Goal: Entertainment & Leisure: Browse casually

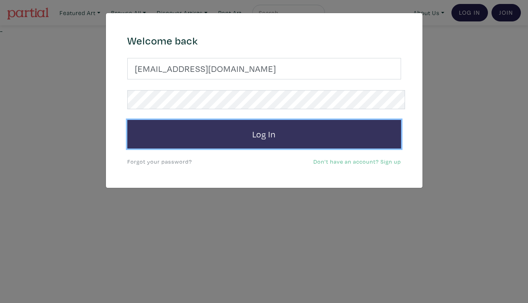
click at [287, 125] on button "Log In" at bounding box center [264, 134] width 274 height 29
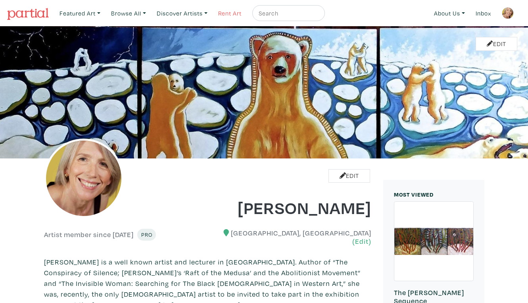
click at [222, 14] on link "Rent Art" at bounding box center [230, 13] width 31 height 16
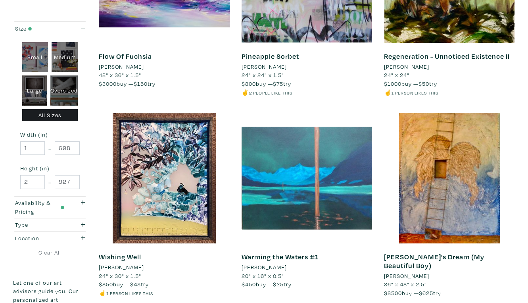
scroll to position [1436, 0]
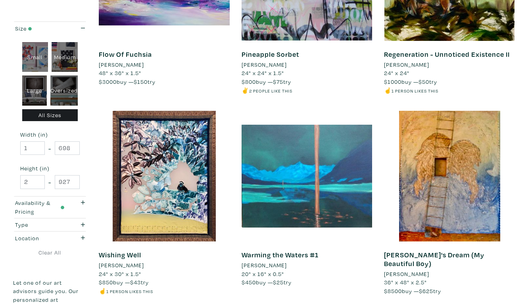
select select "50"
click option "Page 50 of 101" at bounding box center [0, 0] width 0 height 0
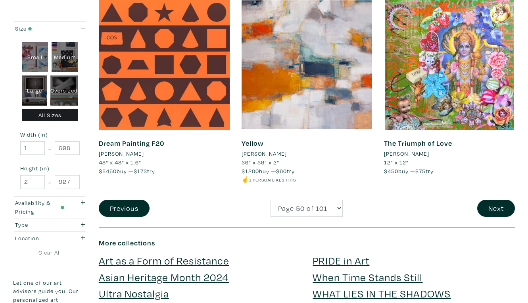
scroll to position [1543, 0]
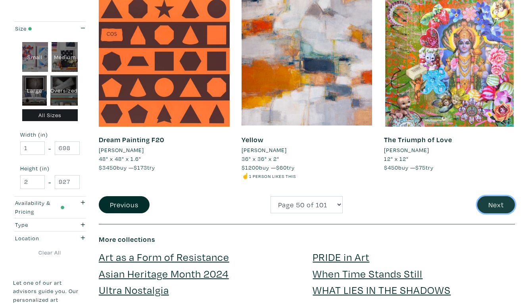
click at [497, 196] on button "Next" at bounding box center [497, 204] width 38 height 17
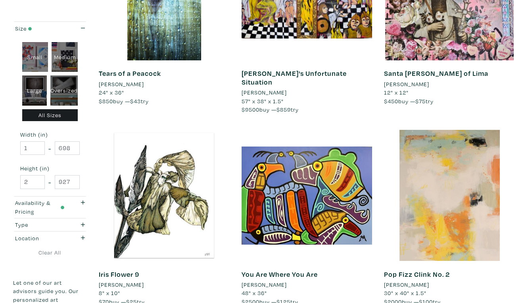
scroll to position [1401, 0]
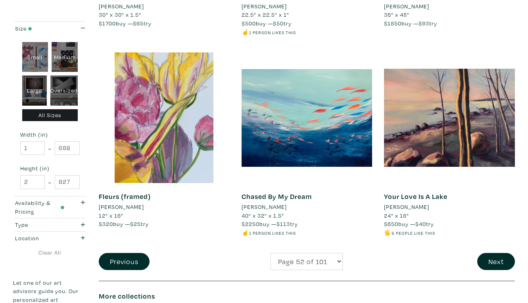
scroll to position [1497, 0]
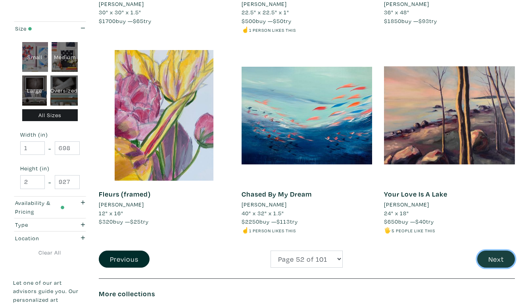
click at [500, 251] on button "Next" at bounding box center [497, 259] width 38 height 17
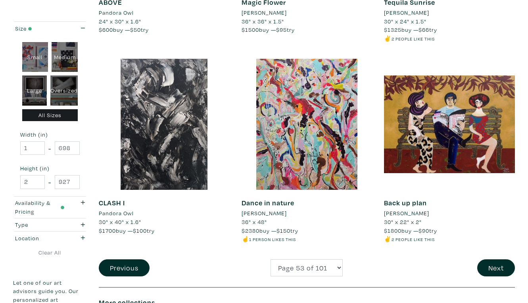
scroll to position [1489, 0]
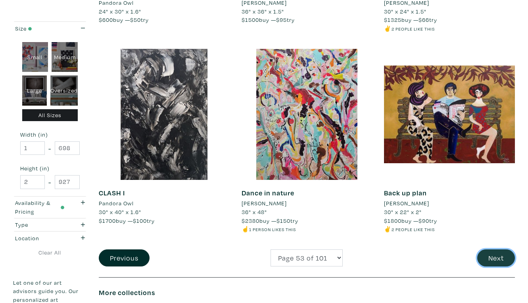
click at [497, 249] on button "Next" at bounding box center [497, 257] width 38 height 17
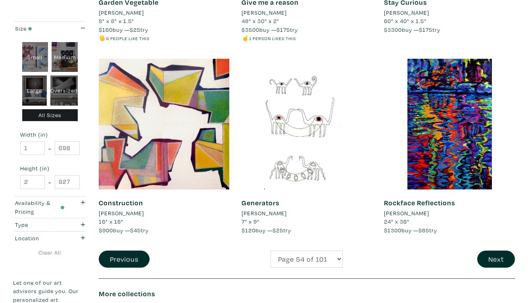
scroll to position [1494, 0]
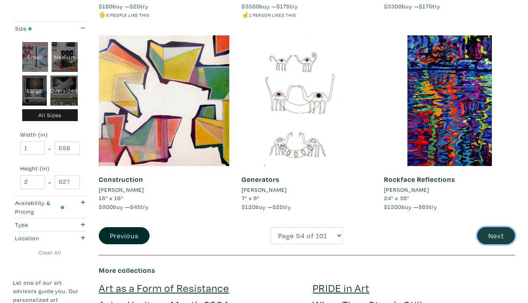
click at [497, 227] on button "Next" at bounding box center [497, 235] width 38 height 17
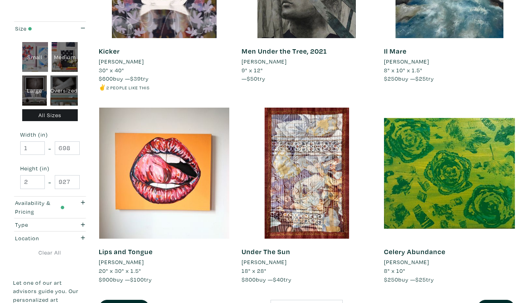
scroll to position [1432, 0]
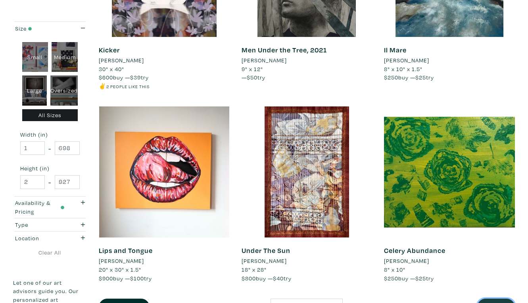
click at [496, 299] on button "Next" at bounding box center [497, 307] width 38 height 17
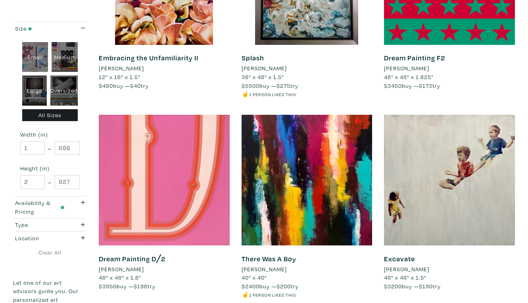
scroll to position [1441, 0]
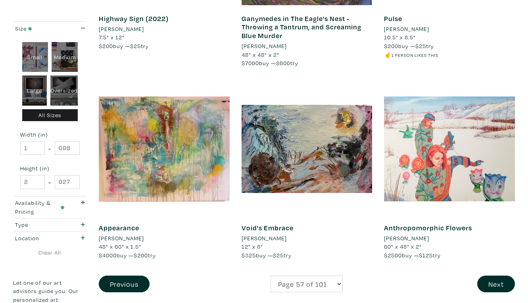
scroll to position [1473, 0]
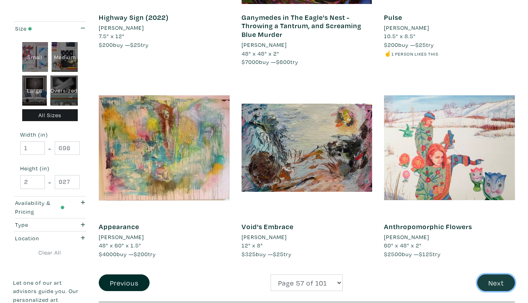
click at [499, 274] on button "Next" at bounding box center [497, 282] width 38 height 17
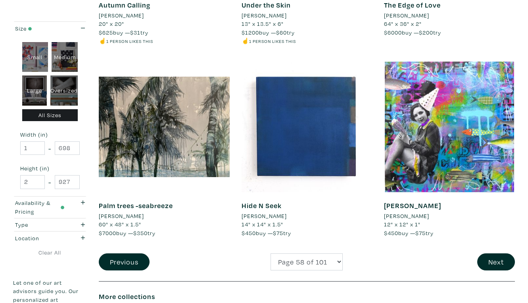
scroll to position [1478, 0]
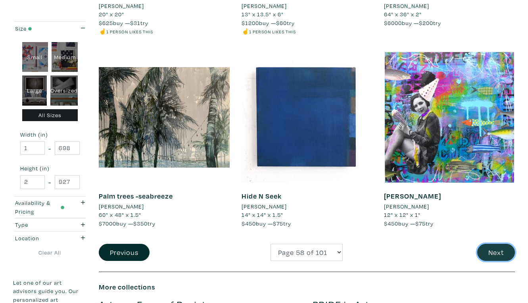
click at [501, 244] on button "Next" at bounding box center [497, 252] width 38 height 17
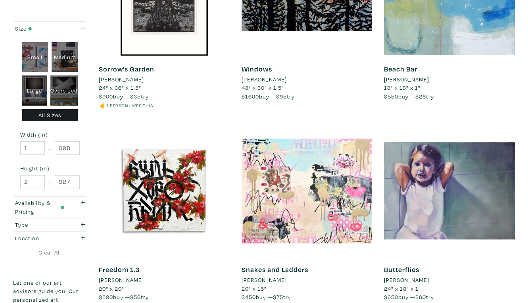
scroll to position [1423, 0]
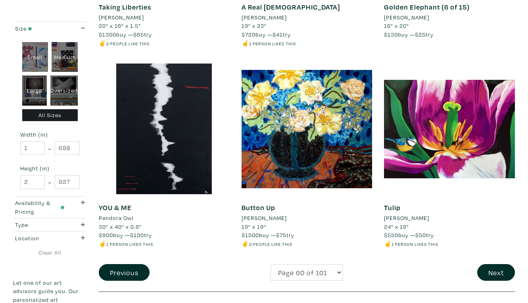
scroll to position [1485, 0]
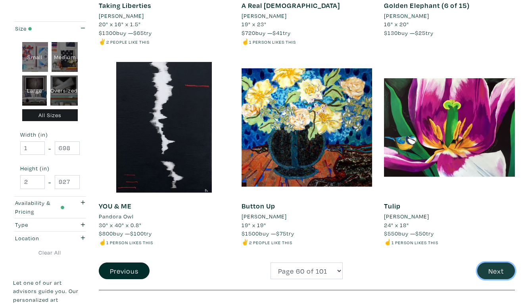
click at [500, 262] on button "Next" at bounding box center [497, 270] width 38 height 17
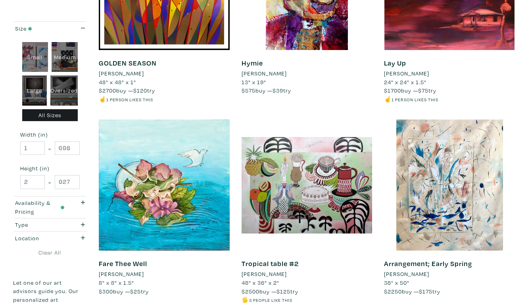
scroll to position [1419, 0]
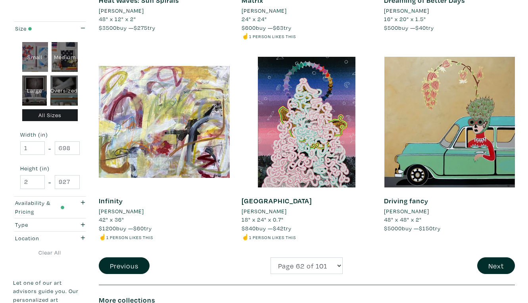
scroll to position [1478, 0]
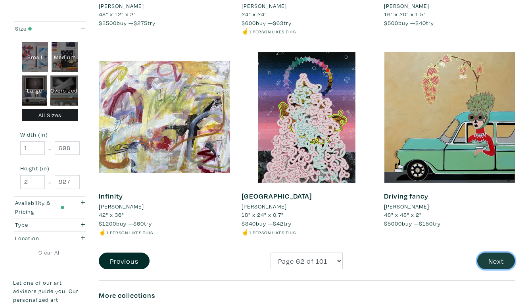
click at [497, 253] on button "Next" at bounding box center [497, 261] width 38 height 17
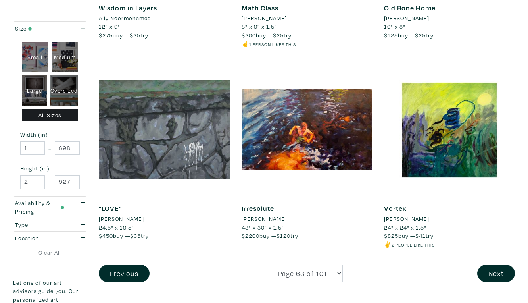
scroll to position [1494, 0]
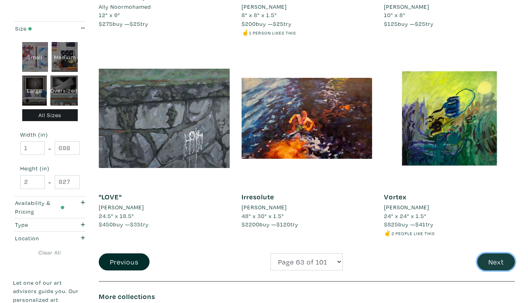
click at [498, 253] on button "Next" at bounding box center [497, 261] width 38 height 17
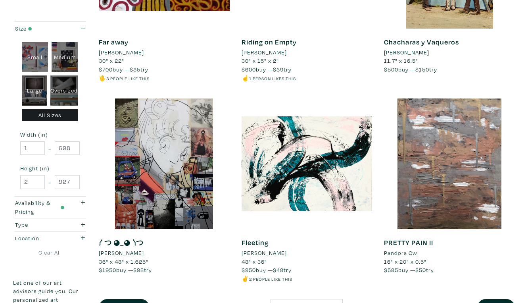
scroll to position [1453, 0]
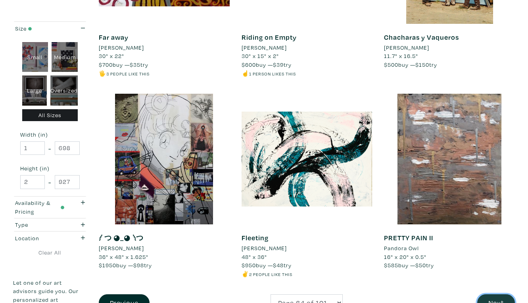
click at [499, 294] on button "Next" at bounding box center [497, 302] width 38 height 17
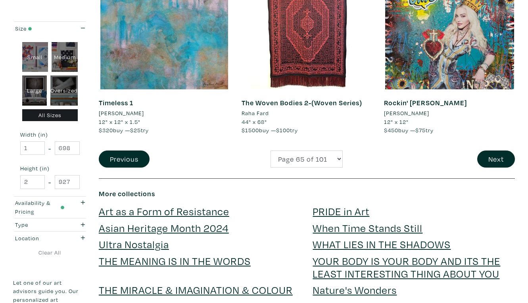
scroll to position [1587, 0]
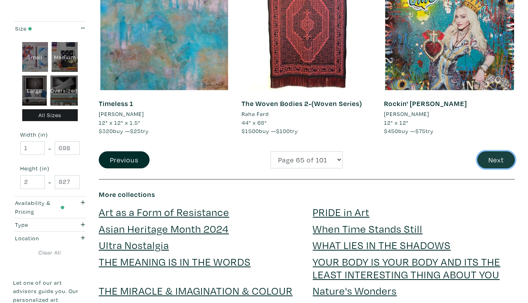
click at [499, 151] on button "Next" at bounding box center [497, 159] width 38 height 17
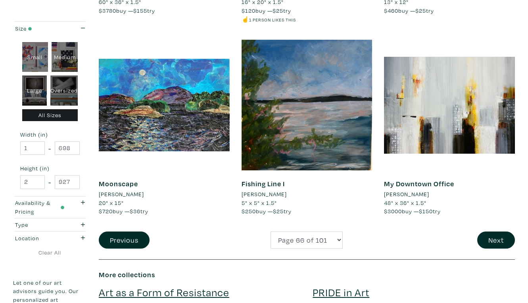
scroll to position [1509, 0]
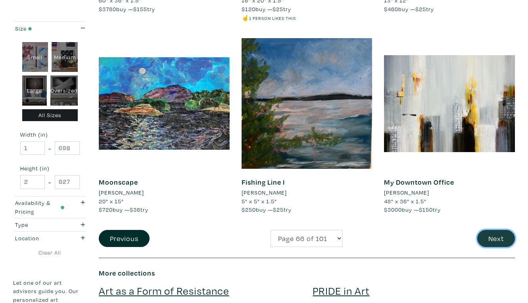
click at [499, 230] on button "Next" at bounding box center [497, 238] width 38 height 17
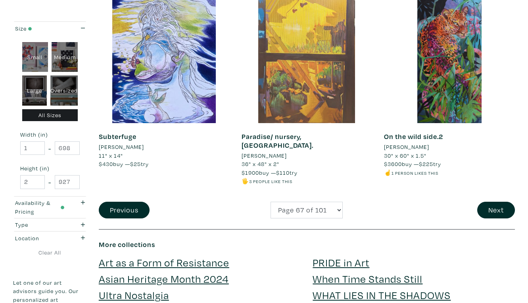
scroll to position [1557, 0]
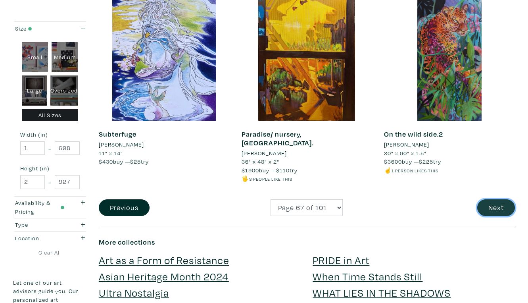
click at [501, 199] on button "Next" at bounding box center [497, 207] width 38 height 17
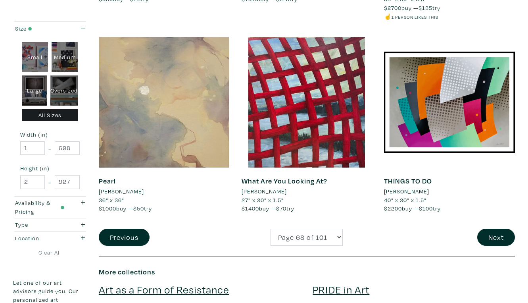
scroll to position [1511, 0]
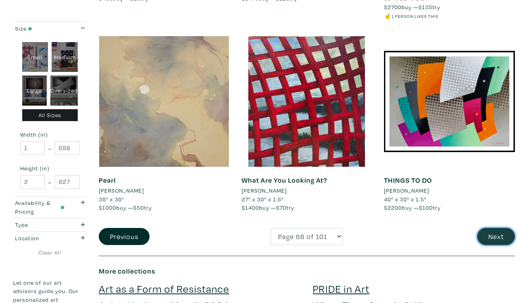
click at [499, 228] on button "Next" at bounding box center [497, 236] width 38 height 17
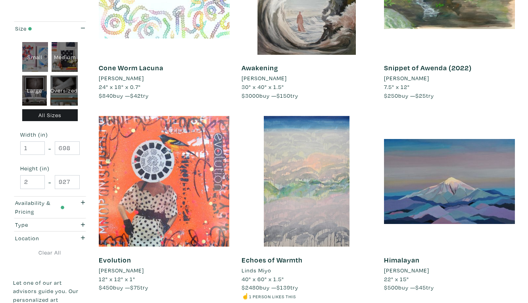
scroll to position [1445, 0]
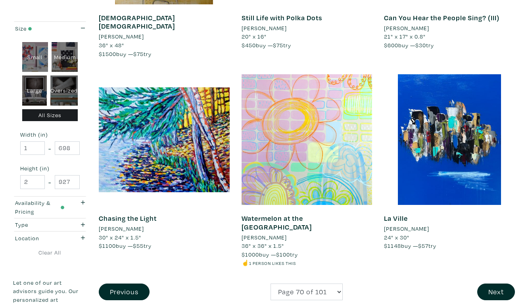
scroll to position [1477, 0]
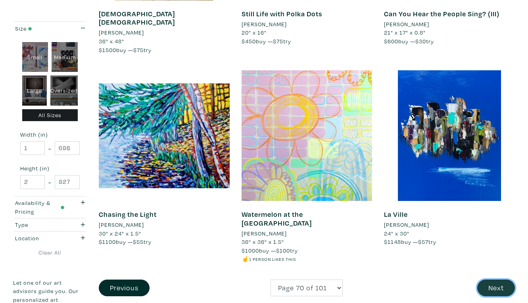
click at [497, 280] on button "Next" at bounding box center [497, 288] width 38 height 17
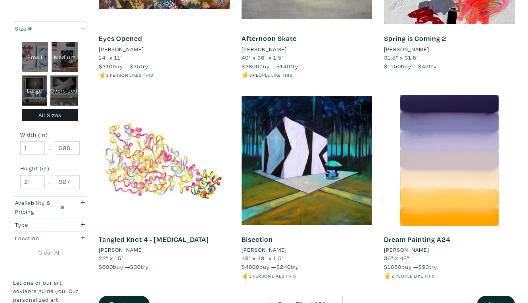
scroll to position [1438, 0]
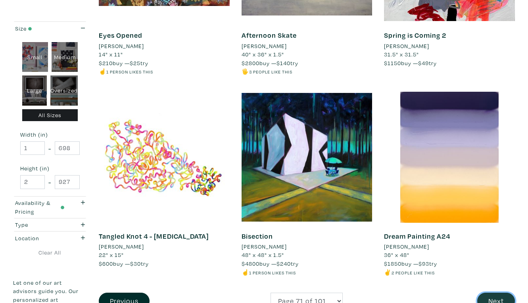
click at [499, 293] on button "Next" at bounding box center [497, 301] width 38 height 17
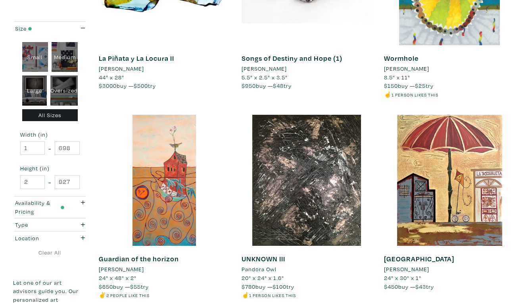
scroll to position [1426, 0]
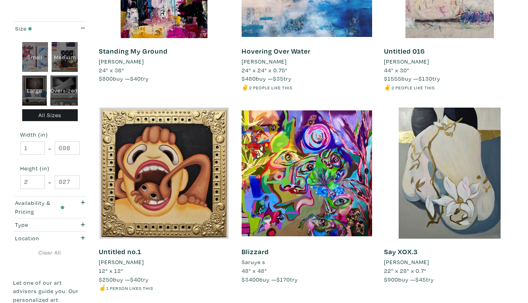
scroll to position [1444, 0]
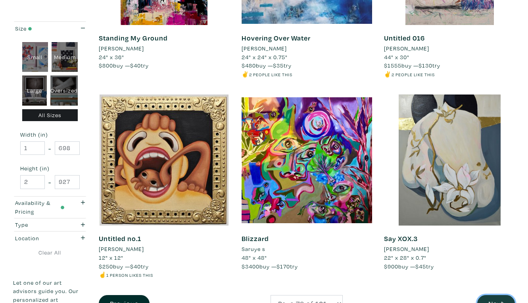
click at [496, 295] on button "Next" at bounding box center [497, 303] width 38 height 17
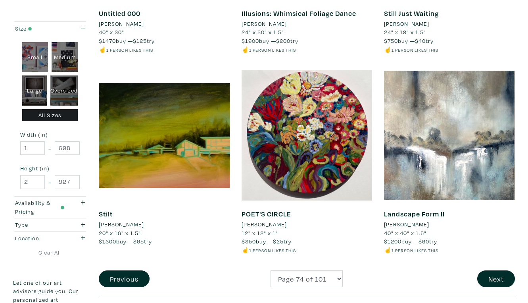
scroll to position [1478, 0]
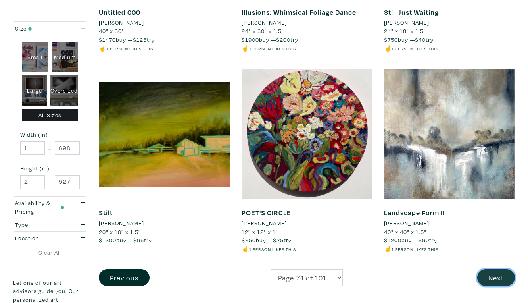
click at [495, 269] on button "Next" at bounding box center [497, 277] width 38 height 17
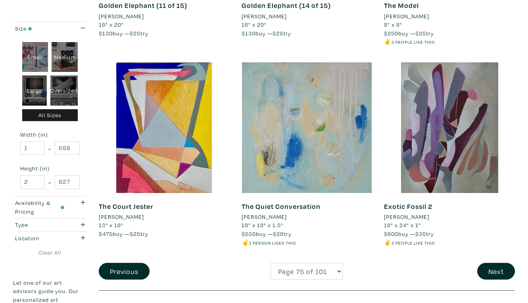
scroll to position [1473, 0]
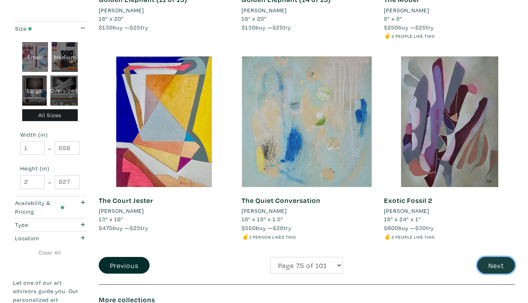
click at [497, 257] on button "Next" at bounding box center [497, 265] width 38 height 17
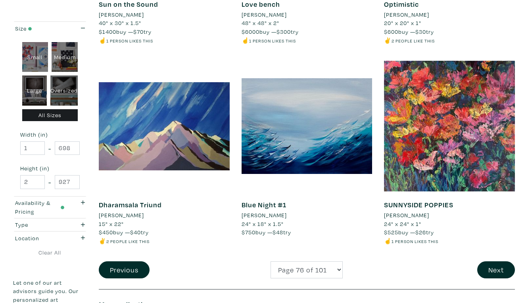
scroll to position [1487, 0]
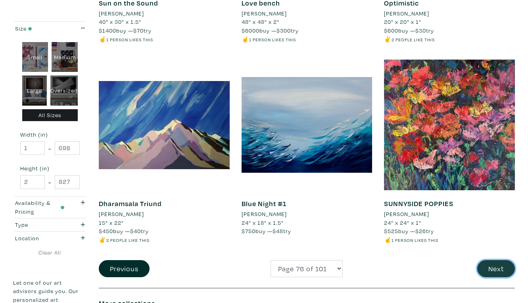
click at [498, 260] on button "Next" at bounding box center [497, 268] width 38 height 17
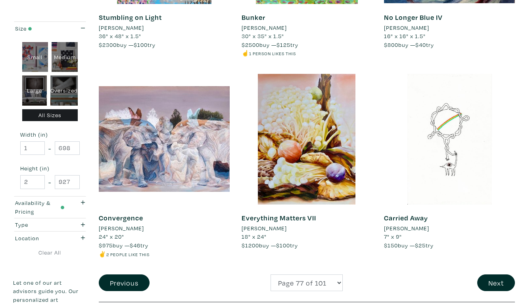
scroll to position [1457, 0]
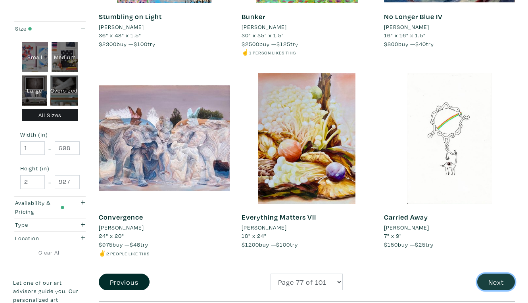
click at [499, 274] on button "Next" at bounding box center [497, 282] width 38 height 17
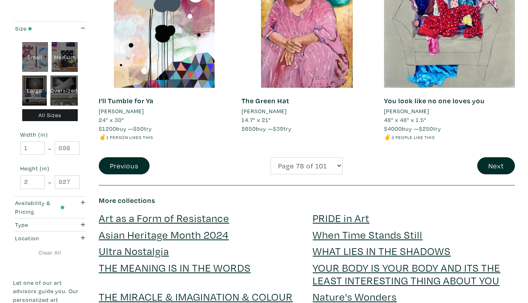
scroll to position [1584, 0]
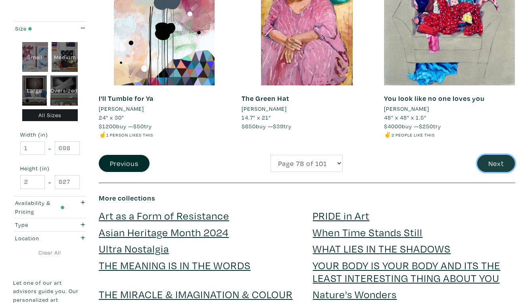
click at [499, 155] on button "Next" at bounding box center [497, 163] width 38 height 17
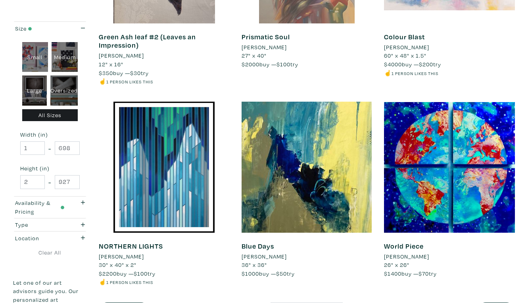
scroll to position [1454, 0]
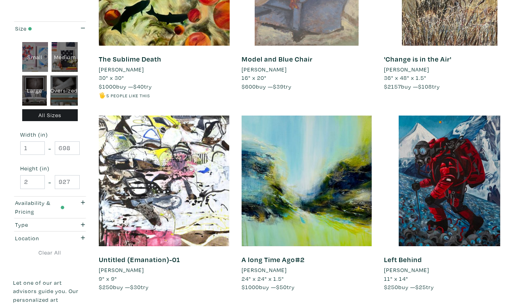
scroll to position [1433, 0]
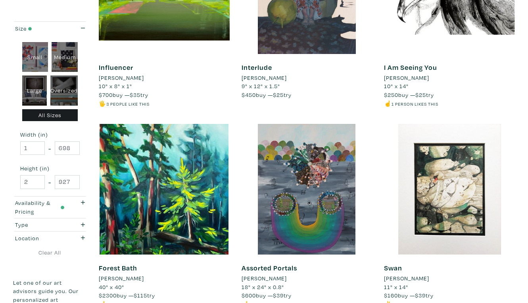
scroll to position [1426, 0]
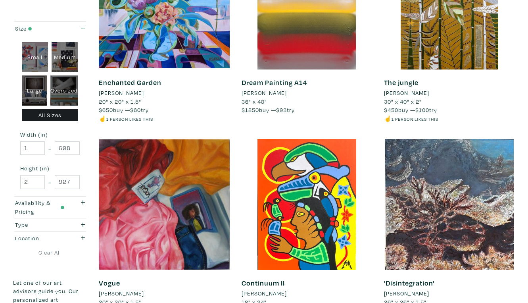
scroll to position [1404, 0]
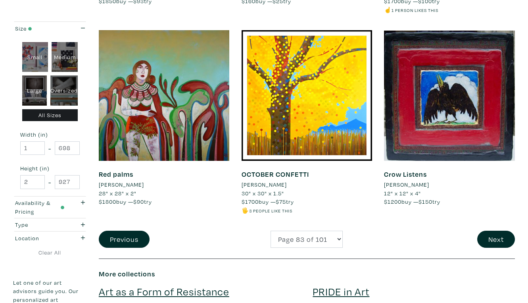
scroll to position [1520, 0]
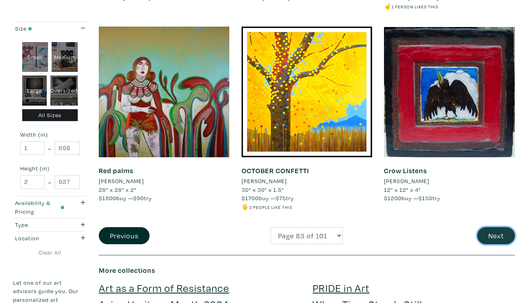
click at [497, 227] on button "Next" at bounding box center [497, 235] width 38 height 17
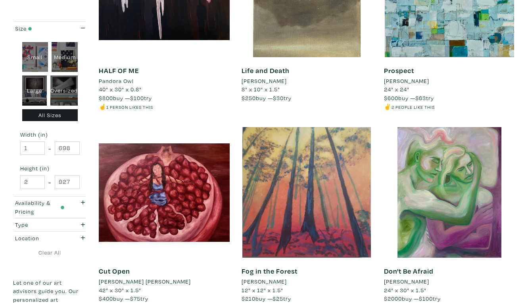
scroll to position [1421, 0]
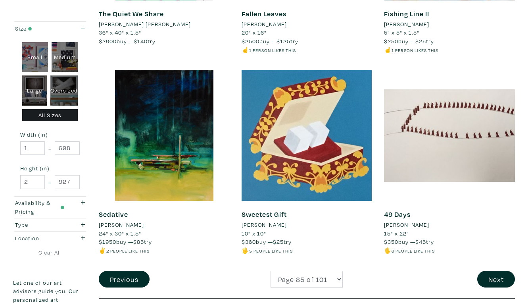
scroll to position [1479, 0]
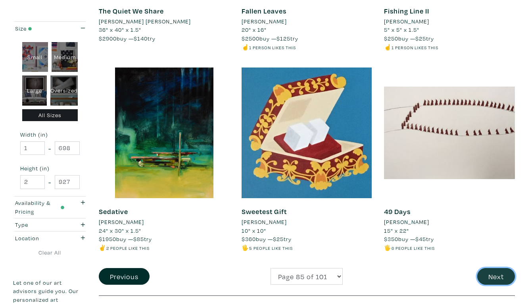
click at [499, 268] on button "Next" at bounding box center [497, 276] width 38 height 17
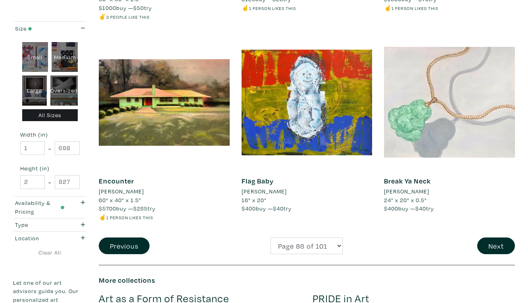
scroll to position [1521, 0]
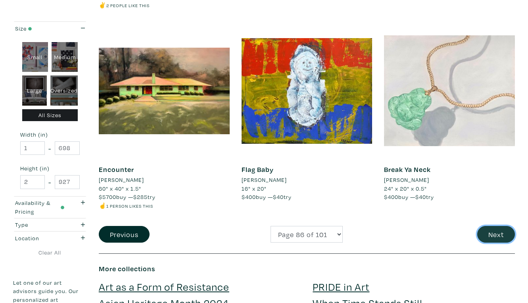
click at [500, 226] on button "Next" at bounding box center [497, 234] width 38 height 17
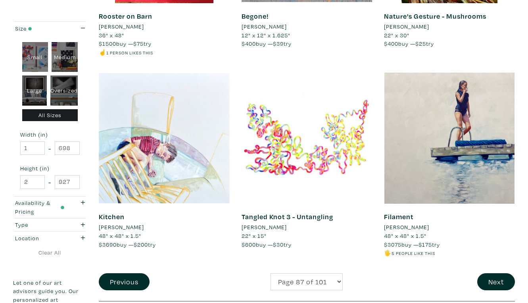
scroll to position [1466, 0]
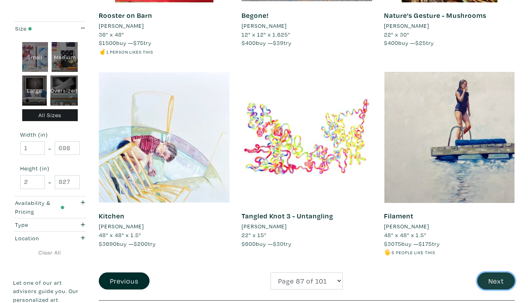
click at [497, 272] on button "Next" at bounding box center [497, 280] width 38 height 17
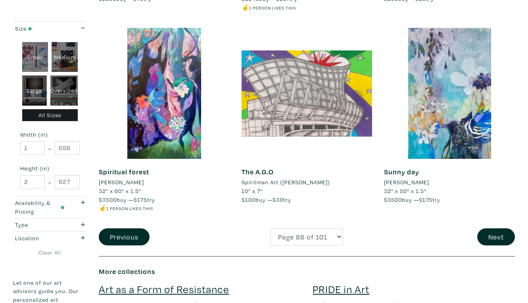
scroll to position [1511, 0]
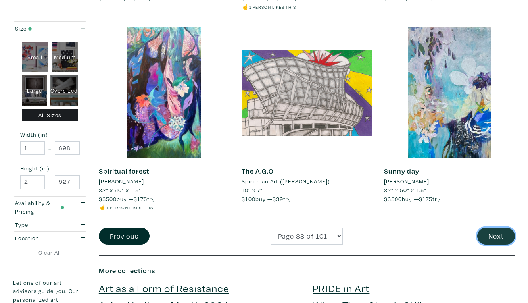
click at [500, 228] on button "Next" at bounding box center [497, 236] width 38 height 17
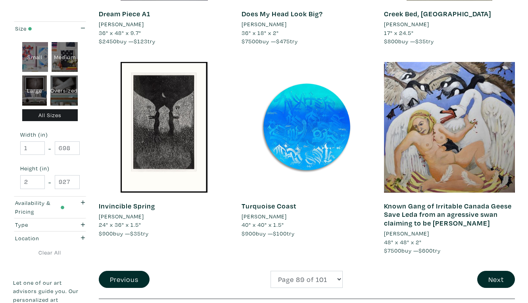
scroll to position [1479, 0]
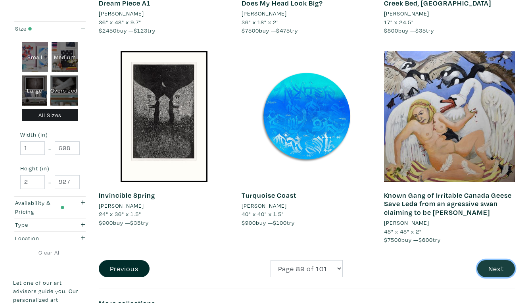
click at [499, 260] on button "Next" at bounding box center [497, 268] width 38 height 17
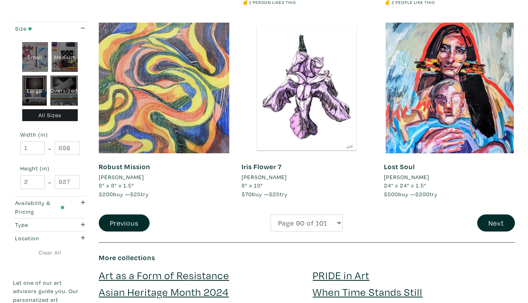
scroll to position [1509, 0]
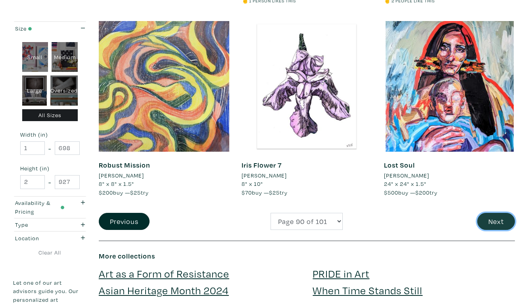
click at [498, 213] on button "Next" at bounding box center [497, 221] width 38 height 17
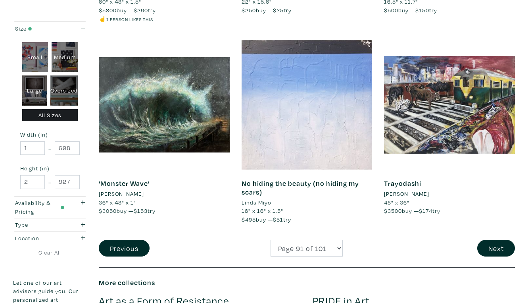
scroll to position [1511, 0]
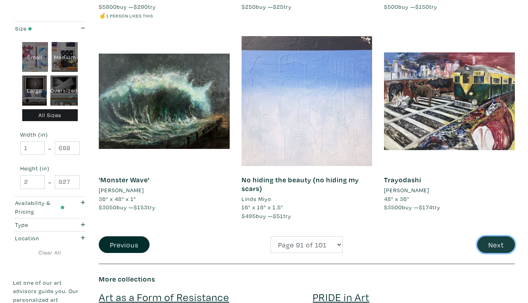
click at [496, 236] on button "Next" at bounding box center [497, 244] width 38 height 17
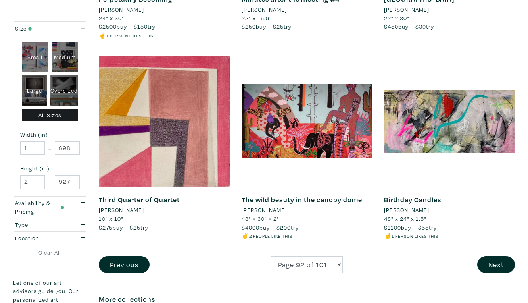
scroll to position [1483, 0]
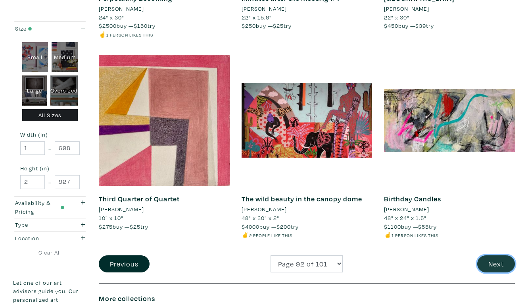
click at [501, 255] on button "Next" at bounding box center [497, 263] width 38 height 17
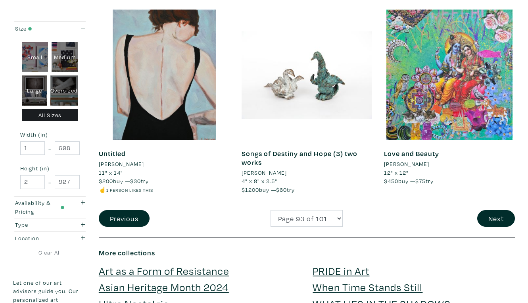
scroll to position [1539, 0]
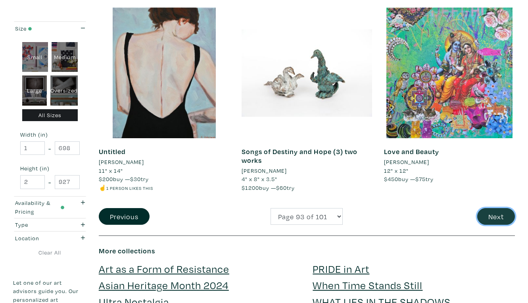
click at [499, 208] on button "Next" at bounding box center [497, 216] width 38 height 17
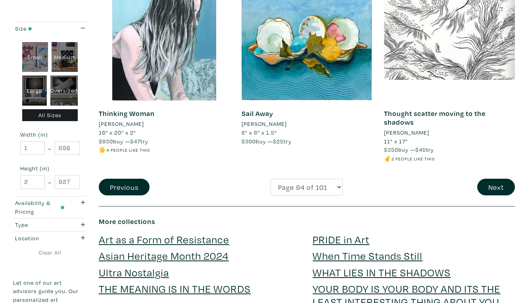
scroll to position [1581, 0]
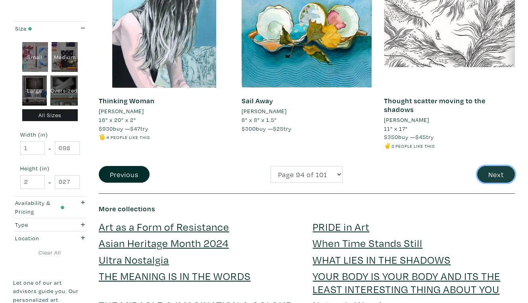
click at [498, 166] on button "Next" at bounding box center [497, 174] width 38 height 17
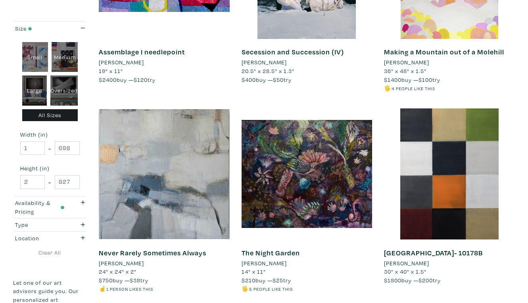
scroll to position [1448, 0]
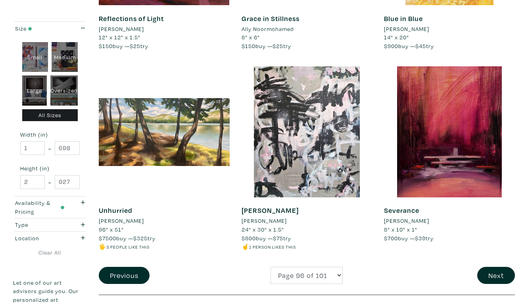
scroll to position [1472, 0]
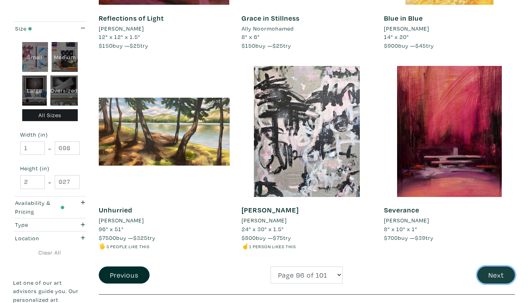
click at [499, 266] on button "Next" at bounding box center [497, 274] width 38 height 17
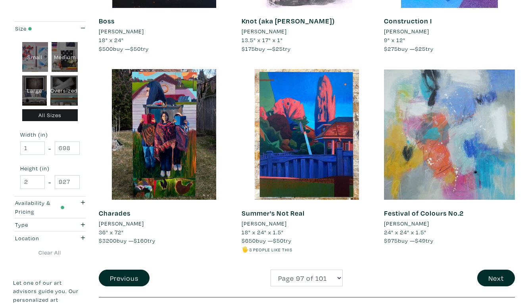
scroll to position [1480, 0]
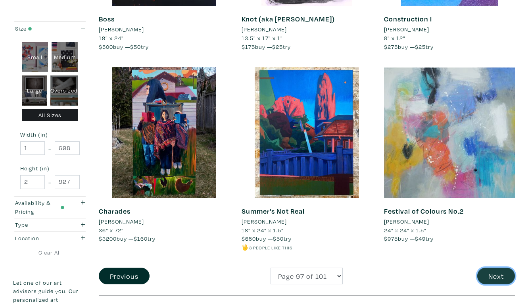
click at [498, 268] on button "Next" at bounding box center [497, 276] width 38 height 17
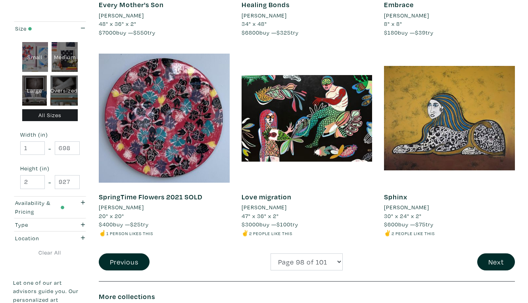
scroll to position [1515, 0]
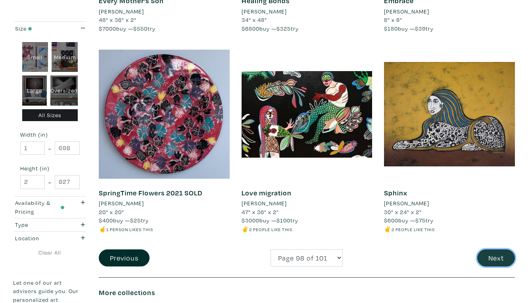
click at [500, 249] on button "Next" at bounding box center [497, 257] width 38 height 17
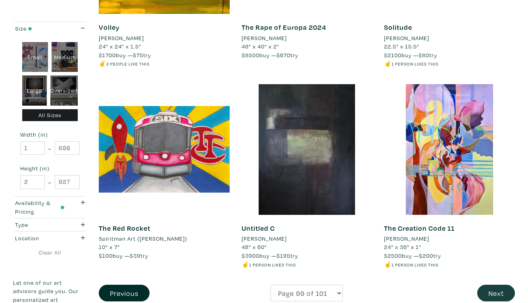
scroll to position [1449, 0]
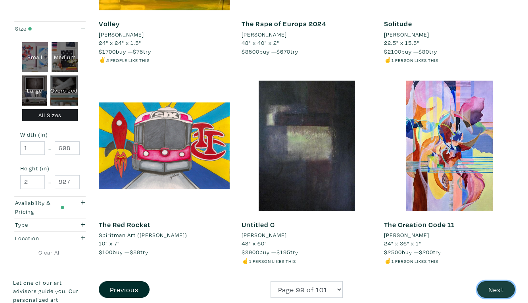
click at [497, 281] on button "Next" at bounding box center [497, 289] width 38 height 17
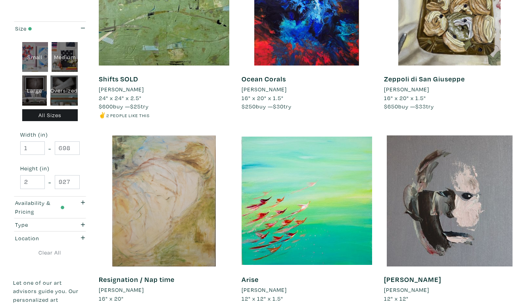
scroll to position [1388, 0]
